Goal: Information Seeking & Learning: Learn about a topic

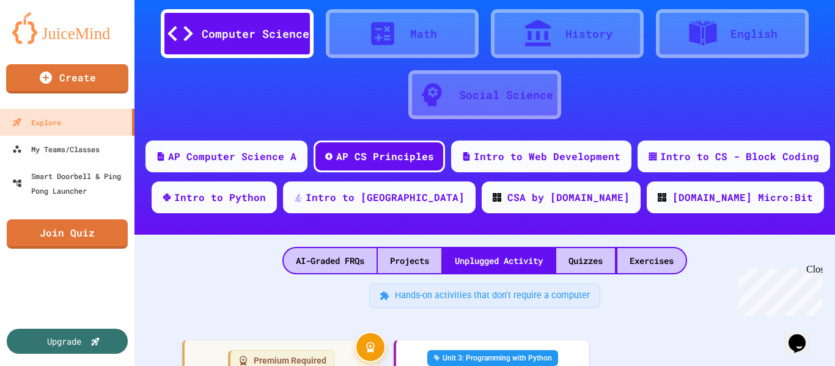
scroll to position [43, 0]
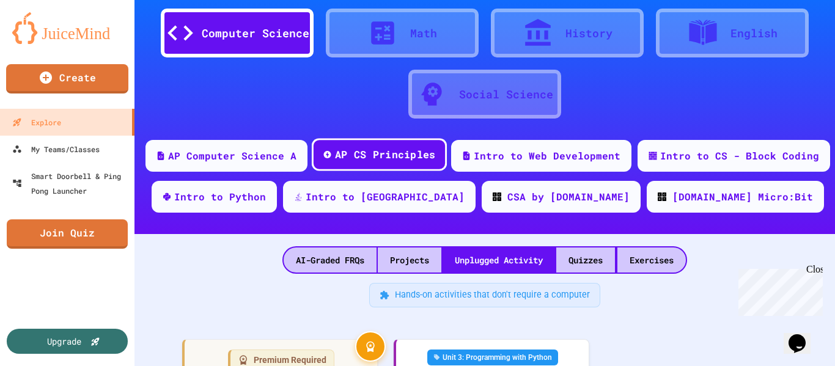
click at [353, 160] on div "AP CS Principles" at bounding box center [385, 154] width 101 height 15
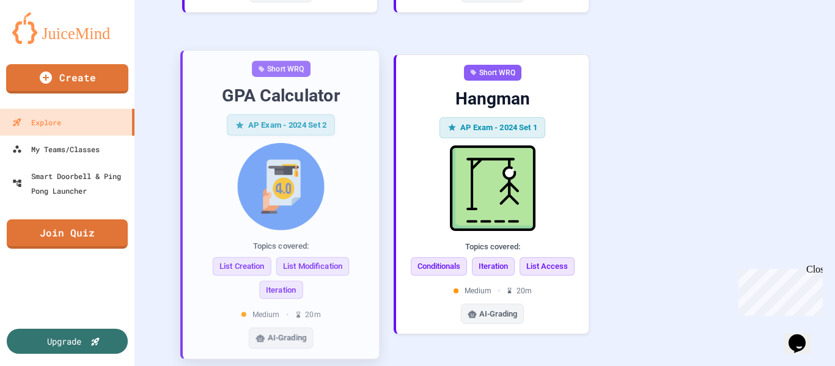
scroll to position [2610, 0]
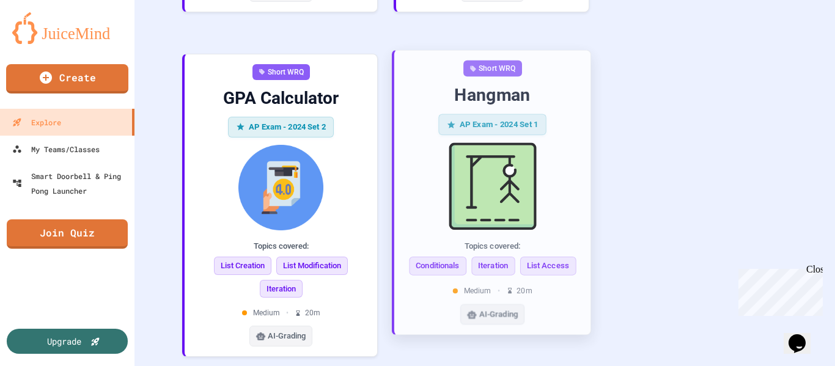
click at [504, 218] on img at bounding box center [492, 185] width 177 height 87
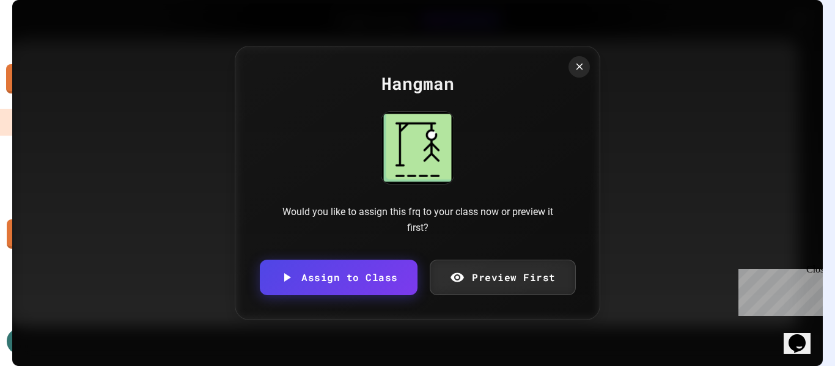
click at [514, 265] on link "Preview First" at bounding box center [503, 277] width 146 height 35
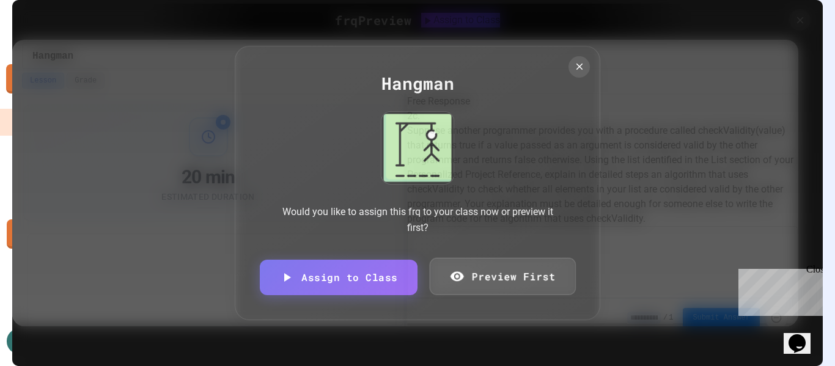
click at [517, 276] on link "Preview First" at bounding box center [502, 276] width 146 height 37
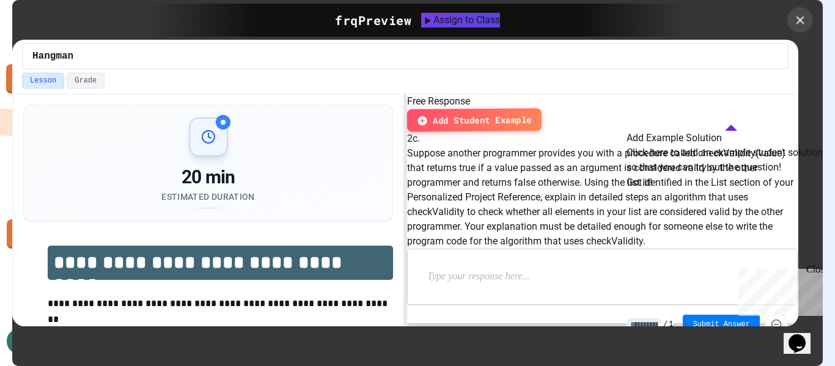
click at [804, 24] on icon at bounding box center [800, 19] width 13 height 13
